Goal: Communication & Community: Share content

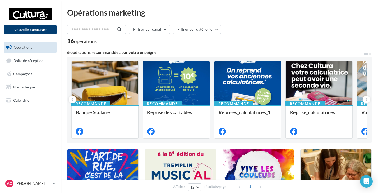
click at [46, 30] on button "Nouvelle campagne" at bounding box center [30, 29] width 52 height 9
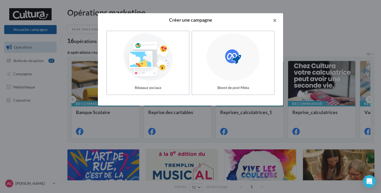
click at [277, 21] on button "button" at bounding box center [272, 21] width 21 height 16
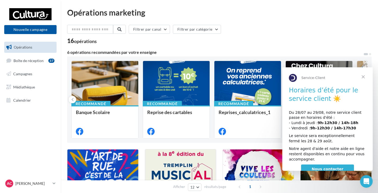
click at [365, 76] on span "Fermer" at bounding box center [363, 76] width 19 height 19
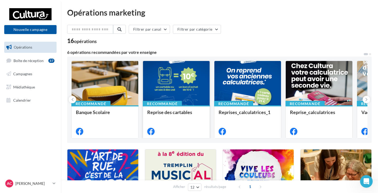
click at [181, 95] on div at bounding box center [176, 83] width 67 height 45
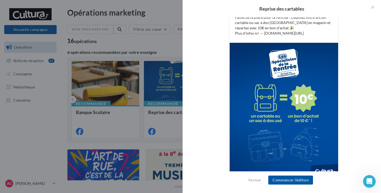
scroll to position [125, 0]
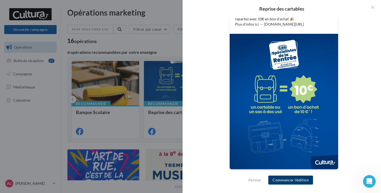
click at [292, 179] on button "Commencer l'édition" at bounding box center [290, 180] width 45 height 9
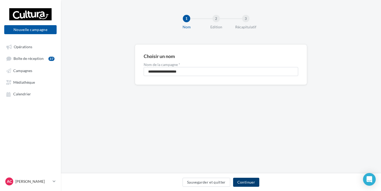
click at [248, 184] on button "Continuer" at bounding box center [246, 181] width 26 height 9
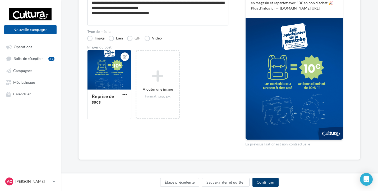
click at [264, 184] on button "Continuer" at bounding box center [265, 181] width 26 height 9
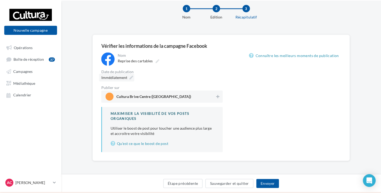
scroll to position [11, 0]
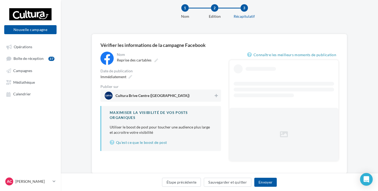
click at [192, 99] on span "Cultura Brive Centre (Brive-la-Gaillarde)" at bounding box center [159, 95] width 109 height 8
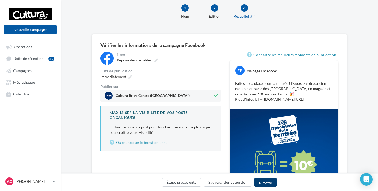
click at [269, 183] on button "Envoyer" at bounding box center [265, 181] width 22 height 9
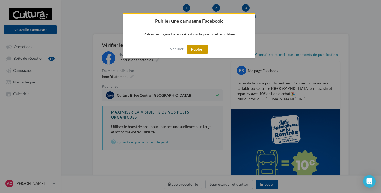
click at [196, 47] on button "Publier" at bounding box center [197, 49] width 22 height 9
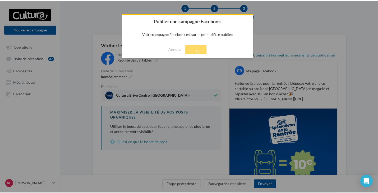
scroll to position [8, 0]
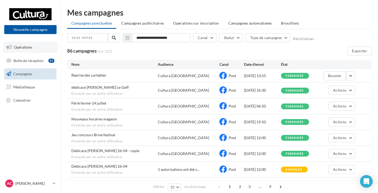
click at [34, 44] on link "Opérations" at bounding box center [30, 47] width 54 height 11
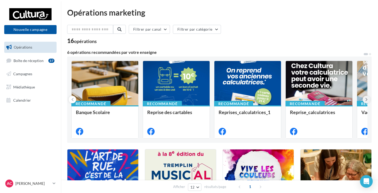
click at [365, 100] on icon at bounding box center [366, 99] width 2 height 5
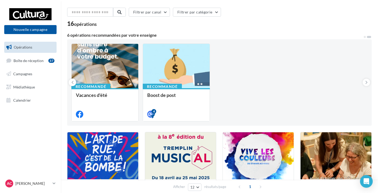
scroll to position [26, 0]
